Goal: Check status: Check status

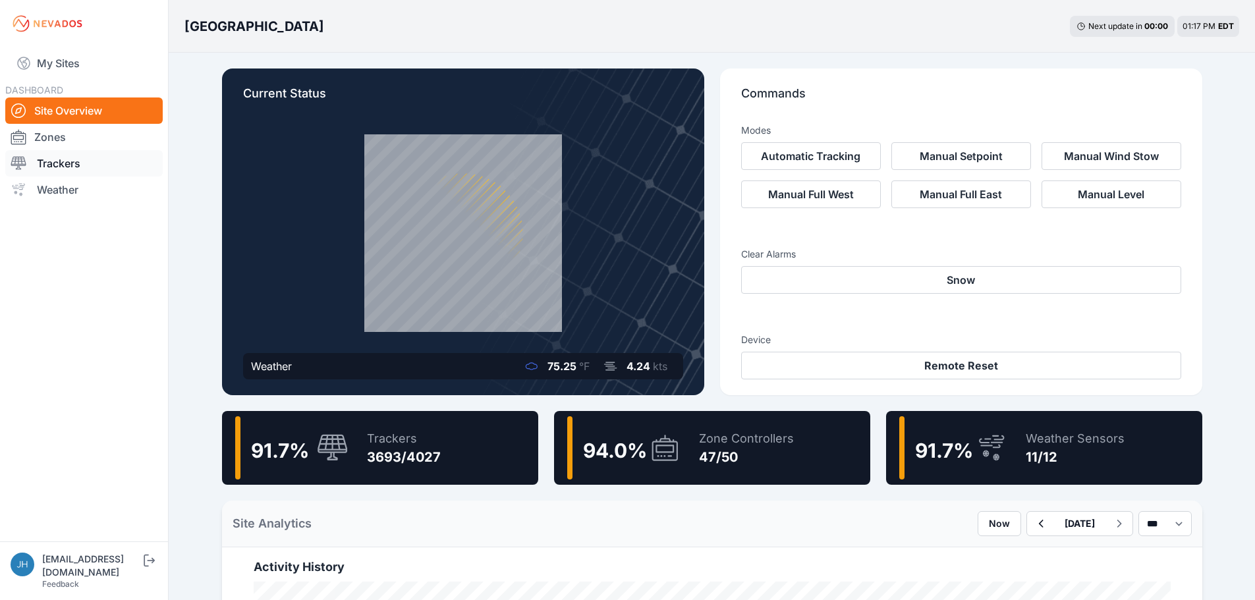
click at [61, 161] on link "Trackers" at bounding box center [83, 163] width 157 height 26
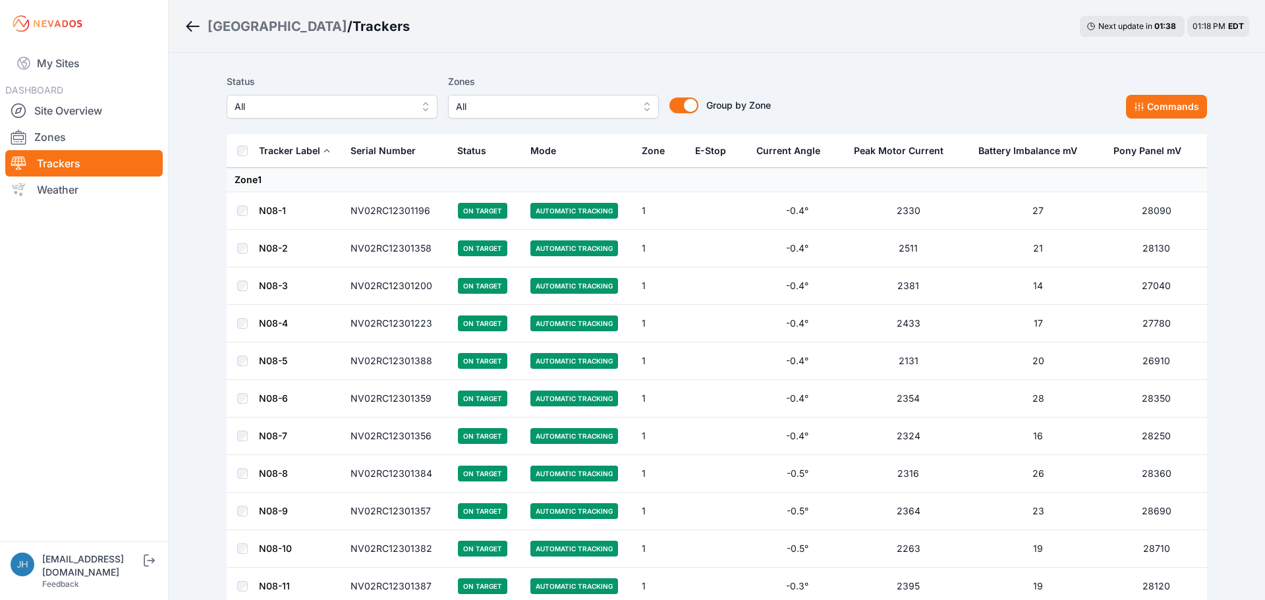
click at [638, 104] on button "All" at bounding box center [553, 107] width 211 height 24
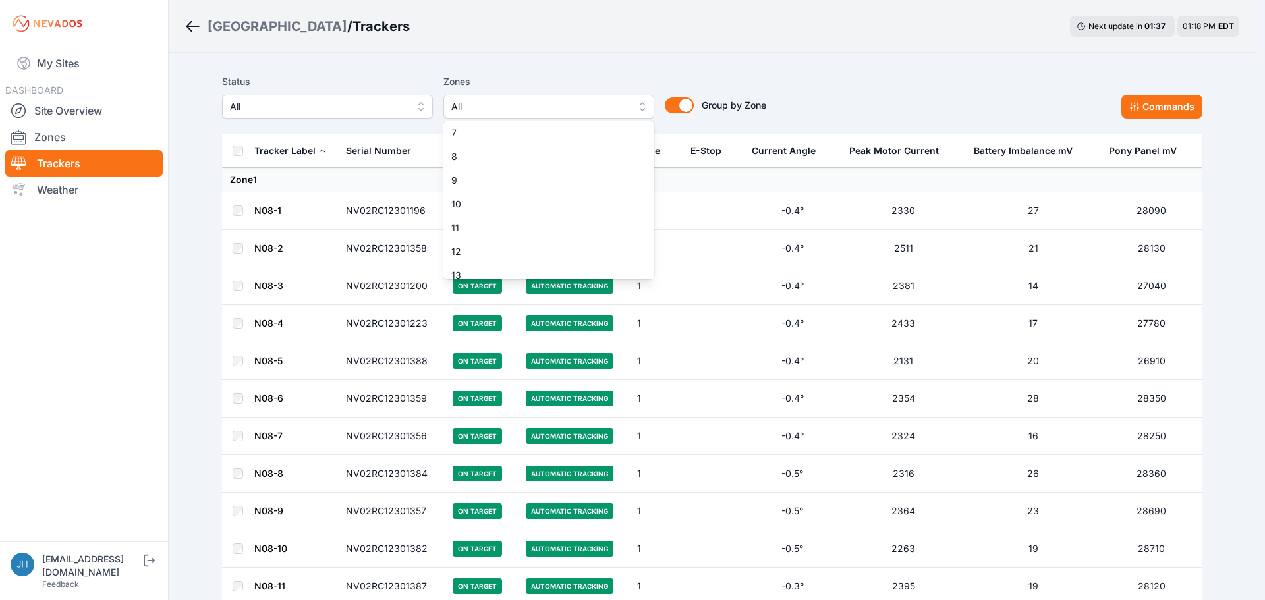
scroll to position [198, 0]
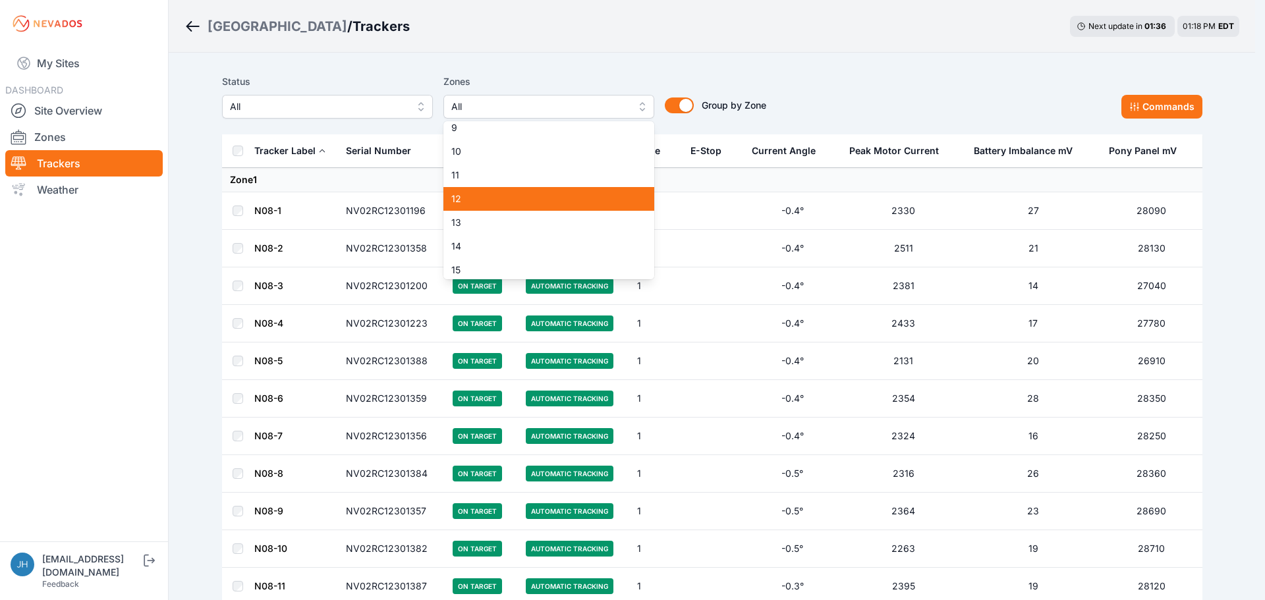
drag, startPoint x: 586, startPoint y: 202, endPoint x: 574, endPoint y: 231, distance: 31.3
click at [585, 202] on span "12" at bounding box center [540, 198] width 179 height 13
click at [578, 221] on span "13" at bounding box center [540, 222] width 179 height 13
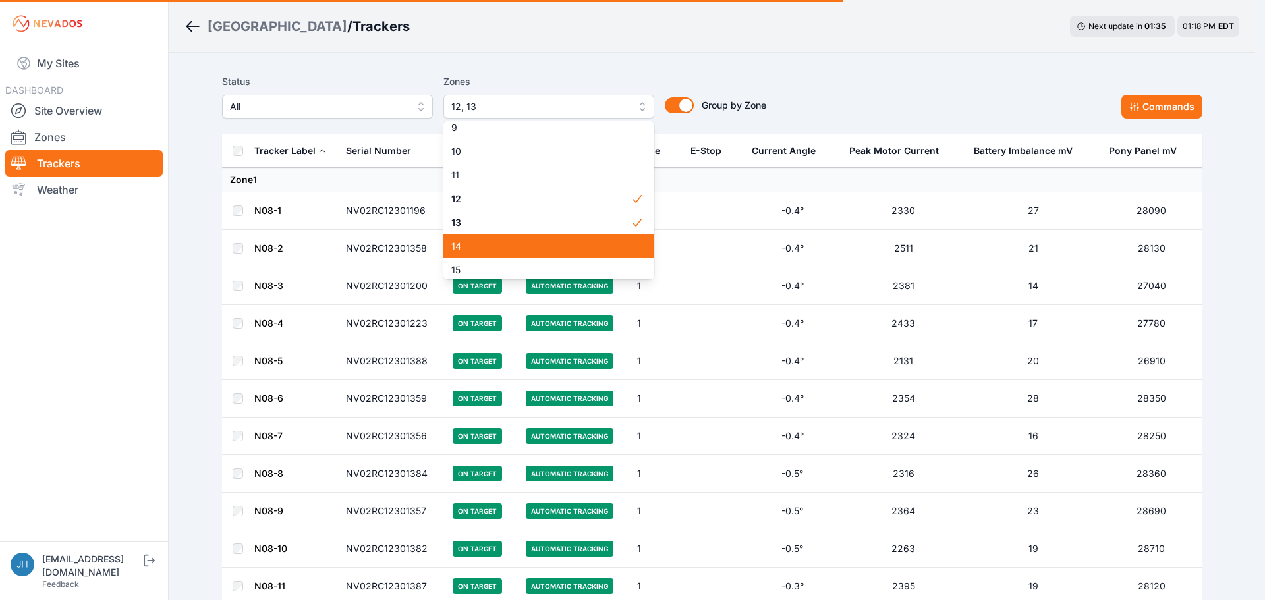
click at [572, 244] on span "14" at bounding box center [540, 246] width 179 height 13
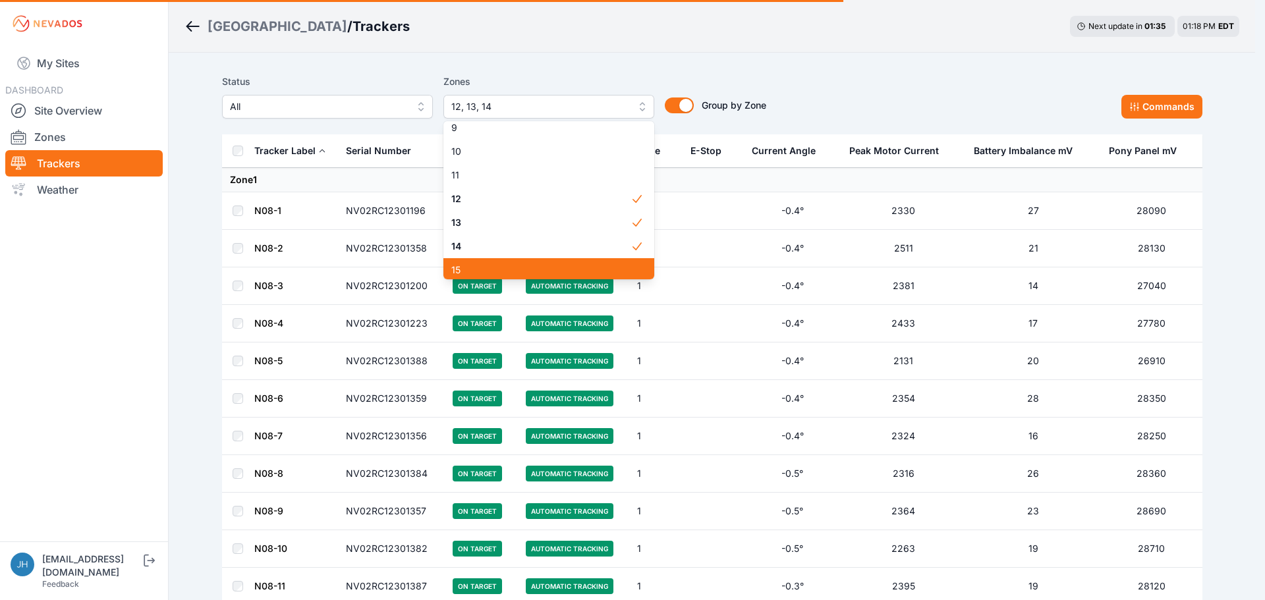
click at [569, 271] on span "15" at bounding box center [540, 269] width 179 height 13
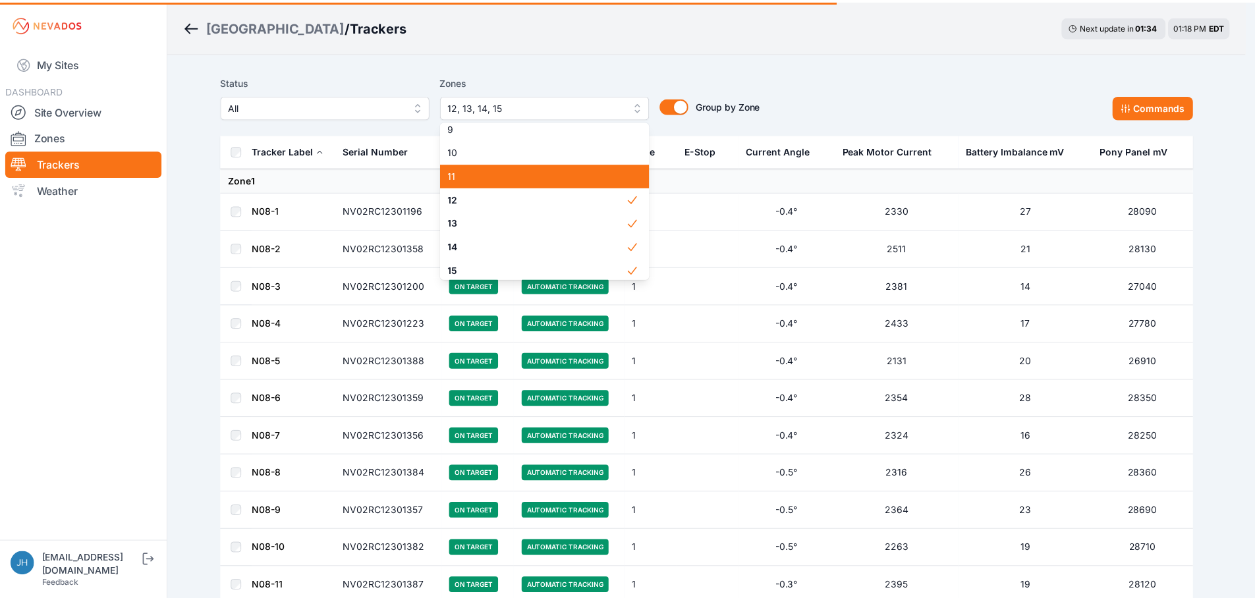
scroll to position [263, 0]
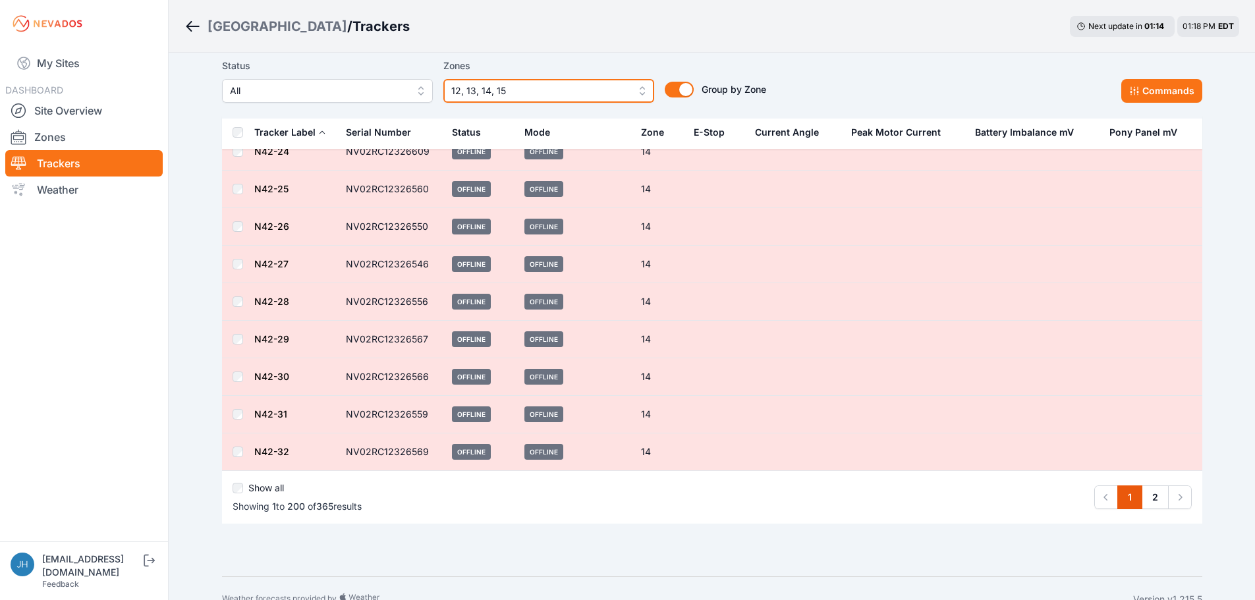
scroll to position [7300, 0]
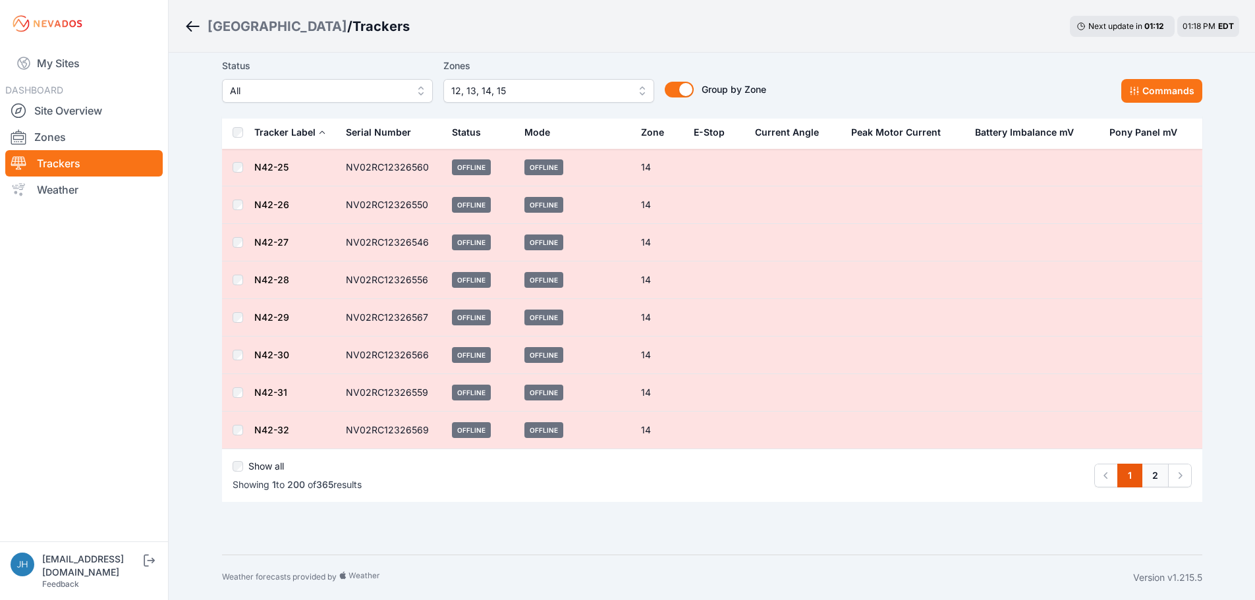
click at [1157, 472] on link "2" at bounding box center [1154, 476] width 27 height 24
